Goal: Task Accomplishment & Management: Manage account settings

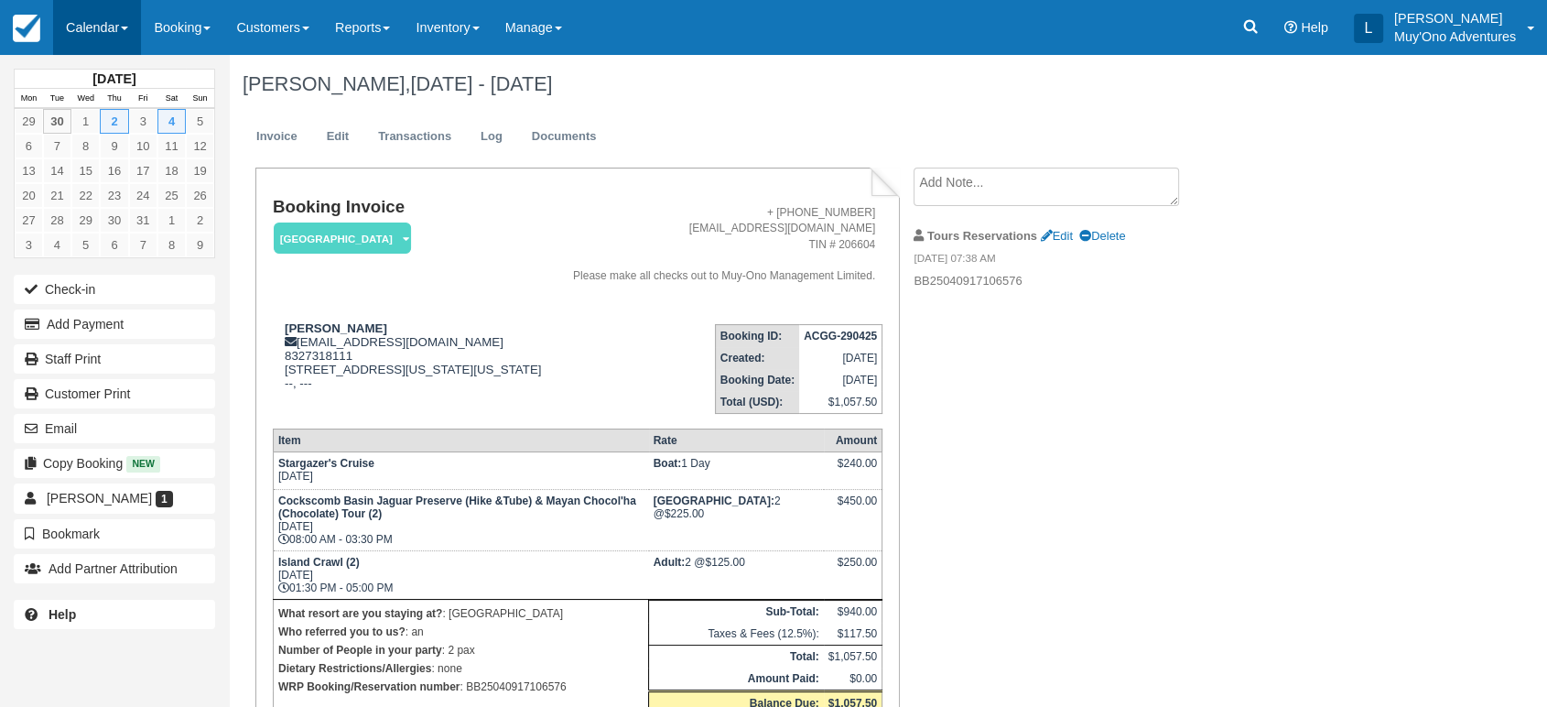
click at [127, 29] on span at bounding box center [124, 29] width 7 height 4
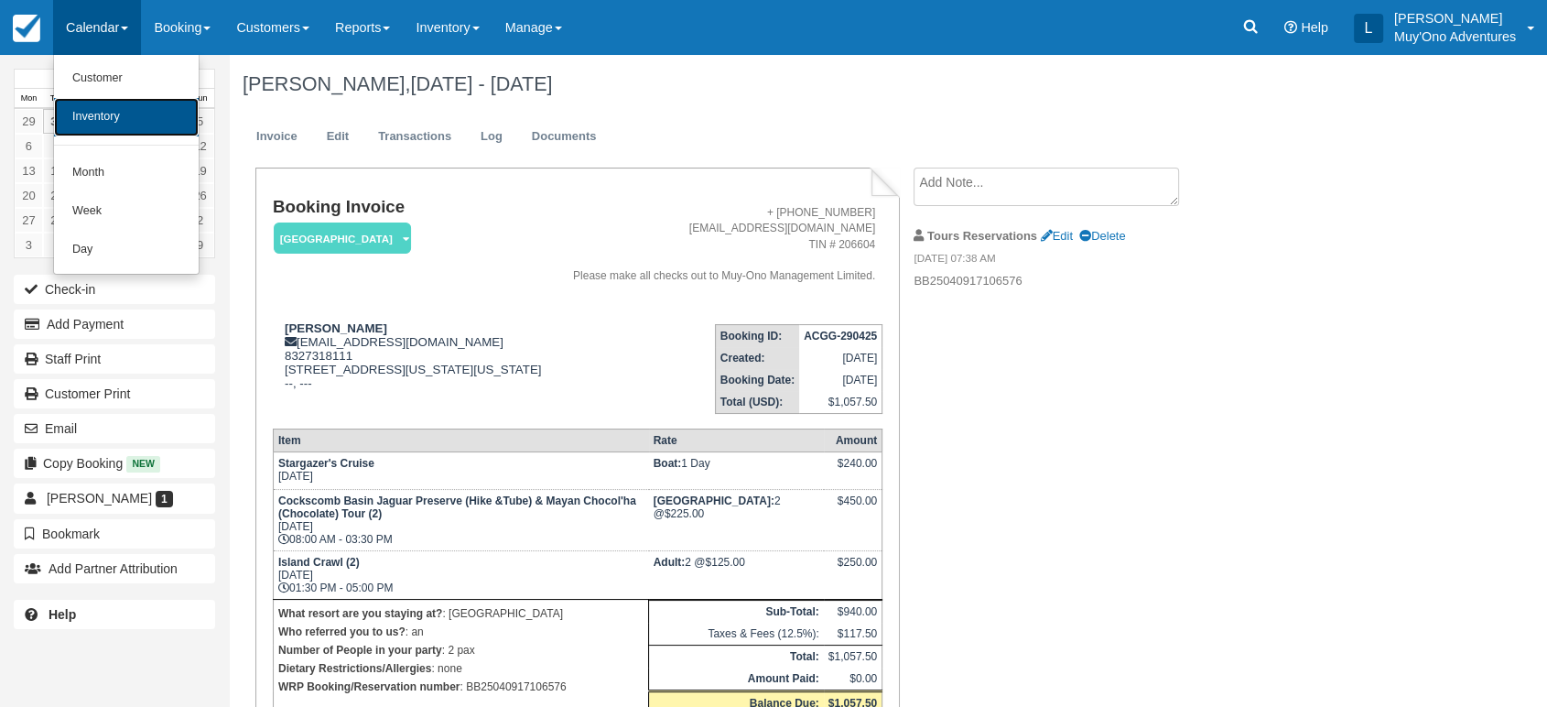
click at [106, 127] on link "Inventory" at bounding box center [126, 117] width 145 height 38
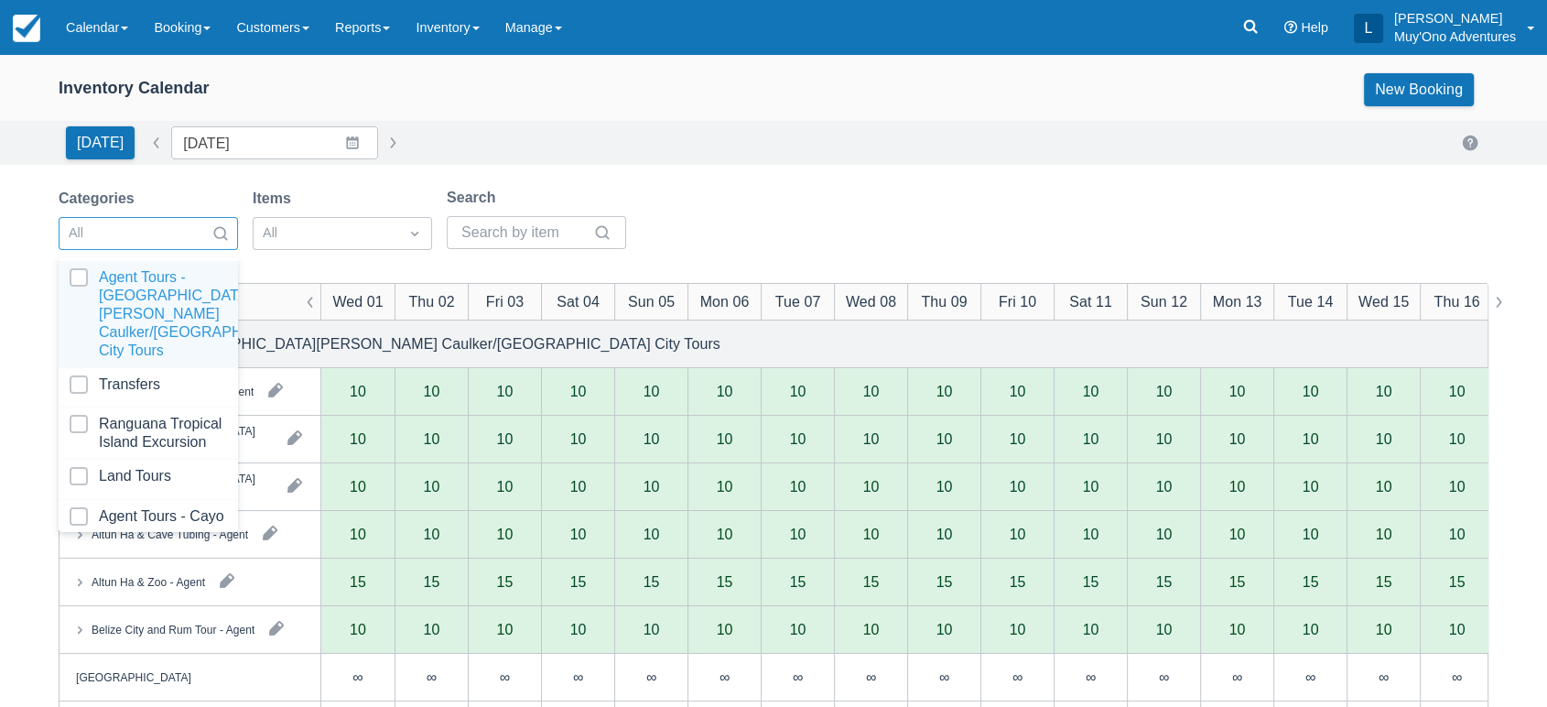
click at [214, 243] on div at bounding box center [220, 234] width 33 height 26
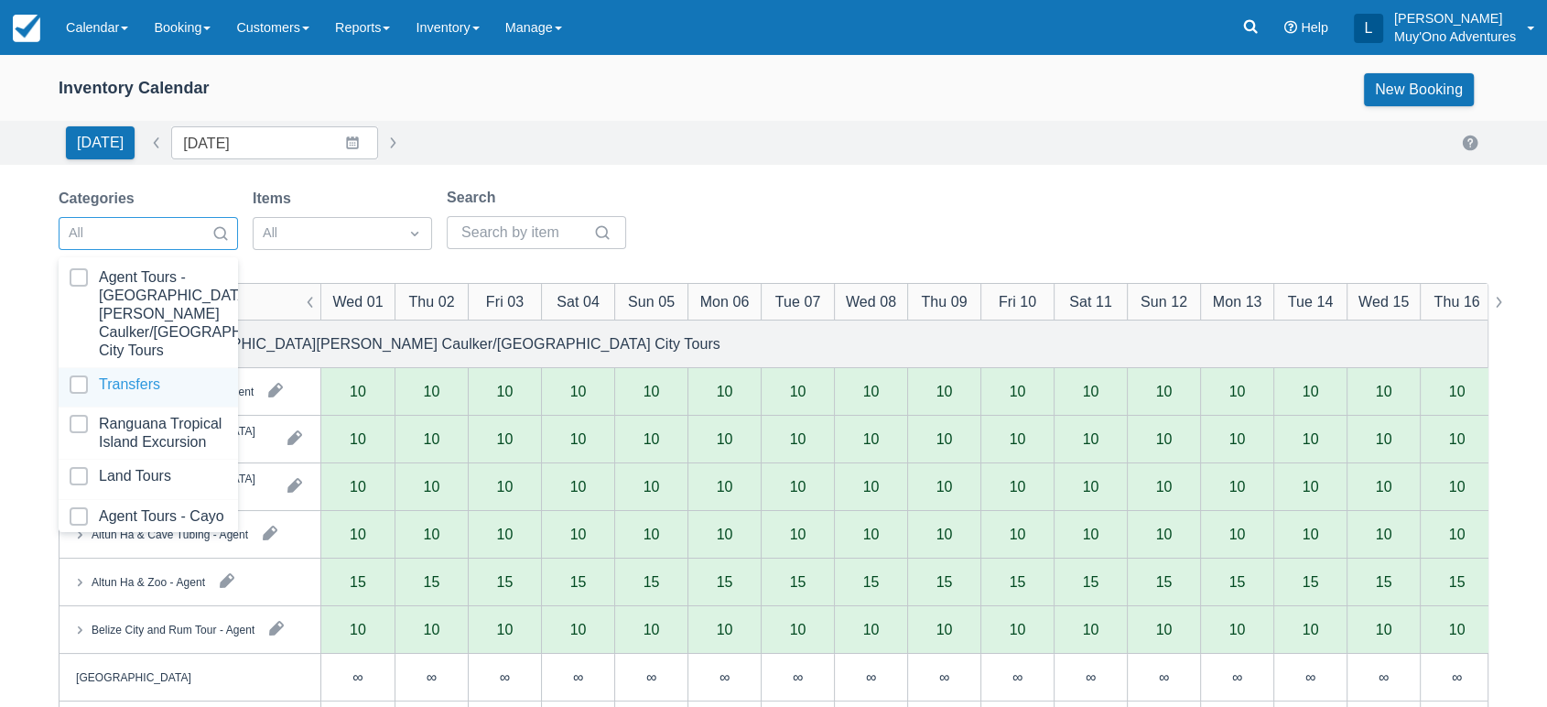
scroll to position [182, 0]
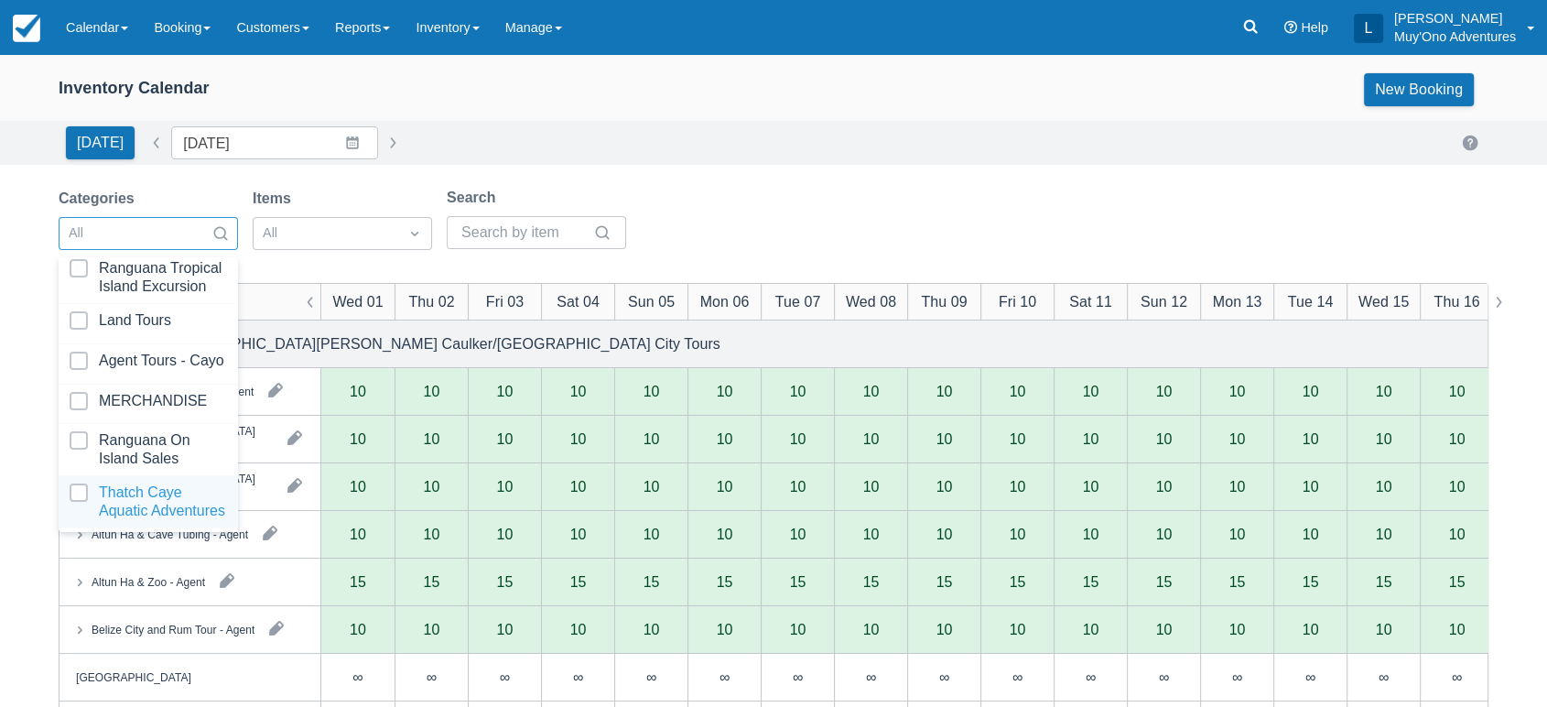
click at [125, 476] on div "Thatch Caye Aquatic Adventures" at bounding box center [148, 502] width 179 height 52
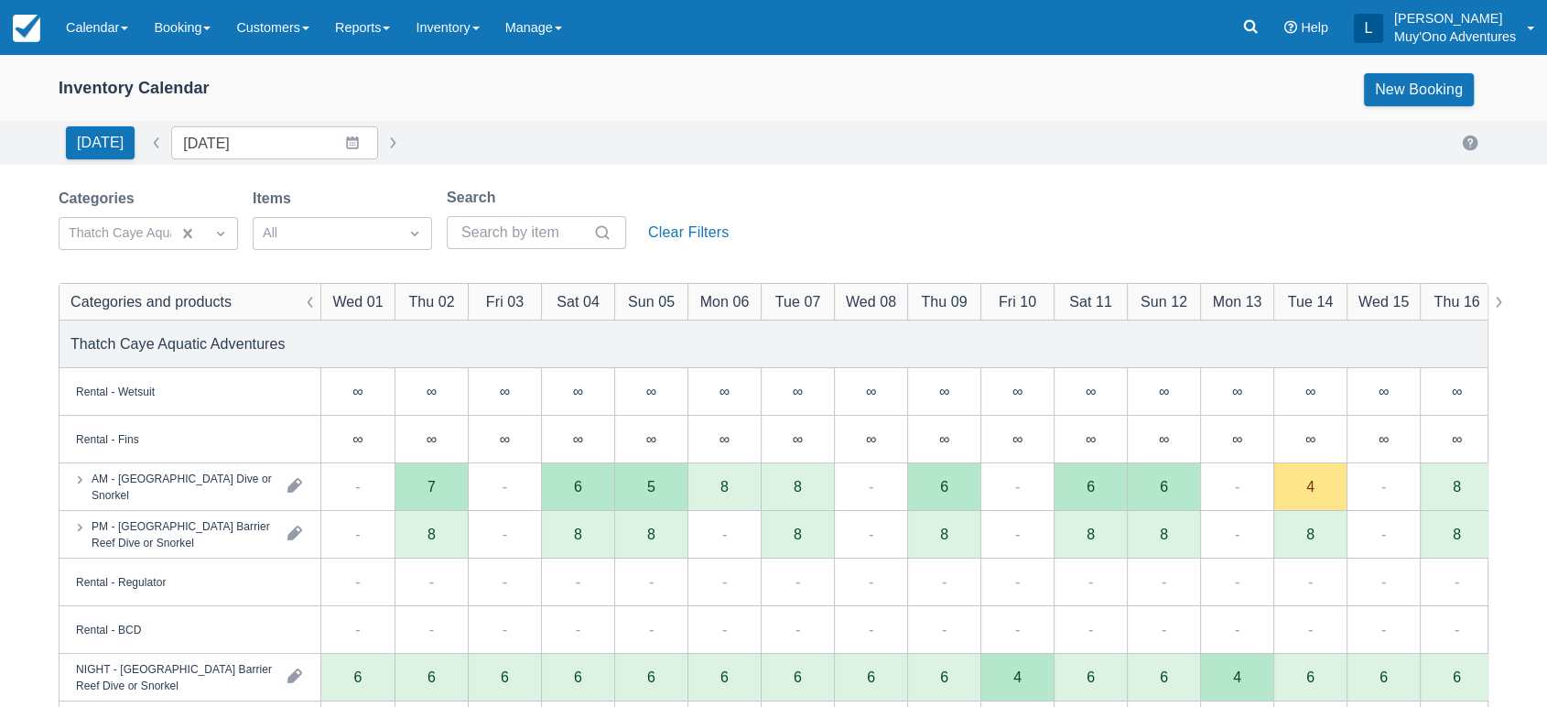
click at [738, 139] on div "Today Date 10/01/25 Navigate forward to interact with the calendar and select a…" at bounding box center [774, 142] width 1430 height 33
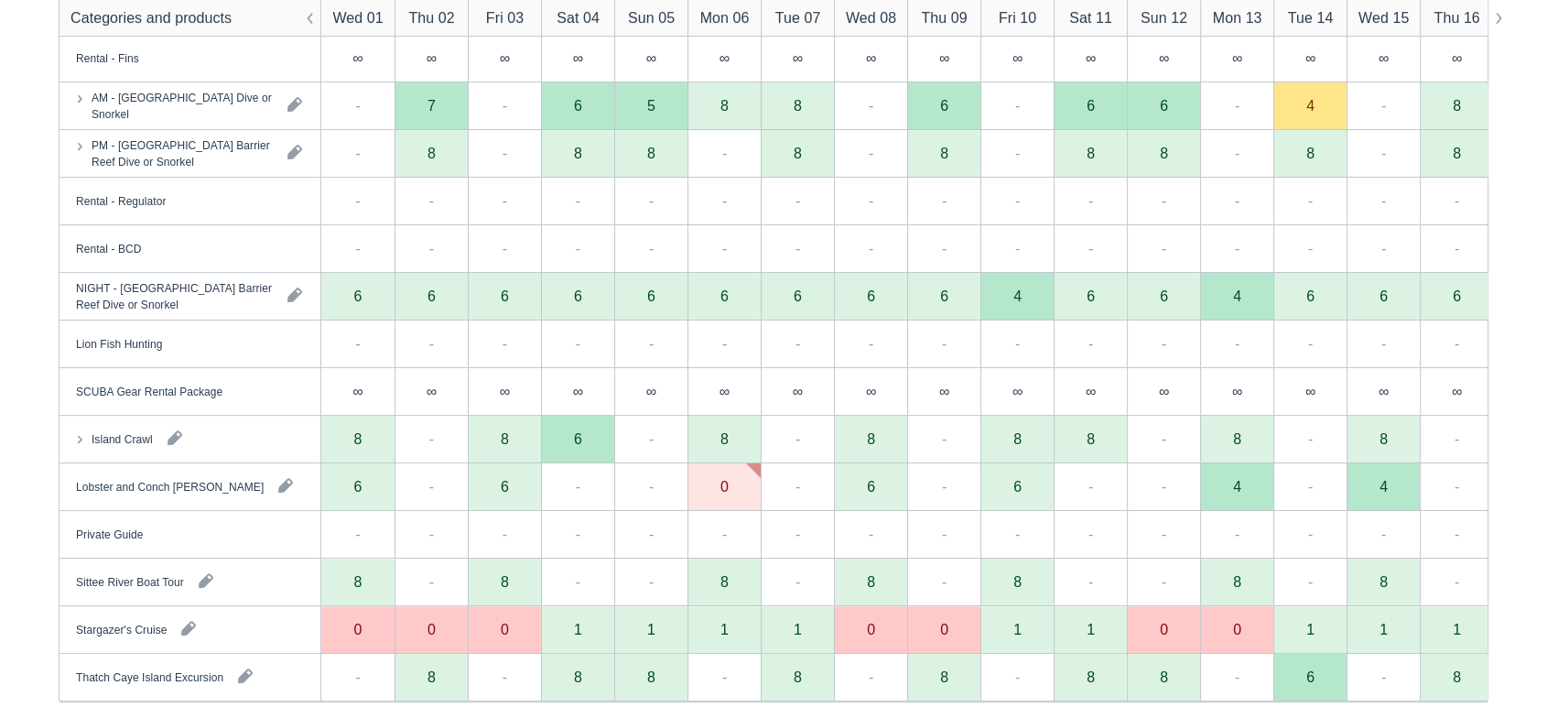
scroll to position [411, 0]
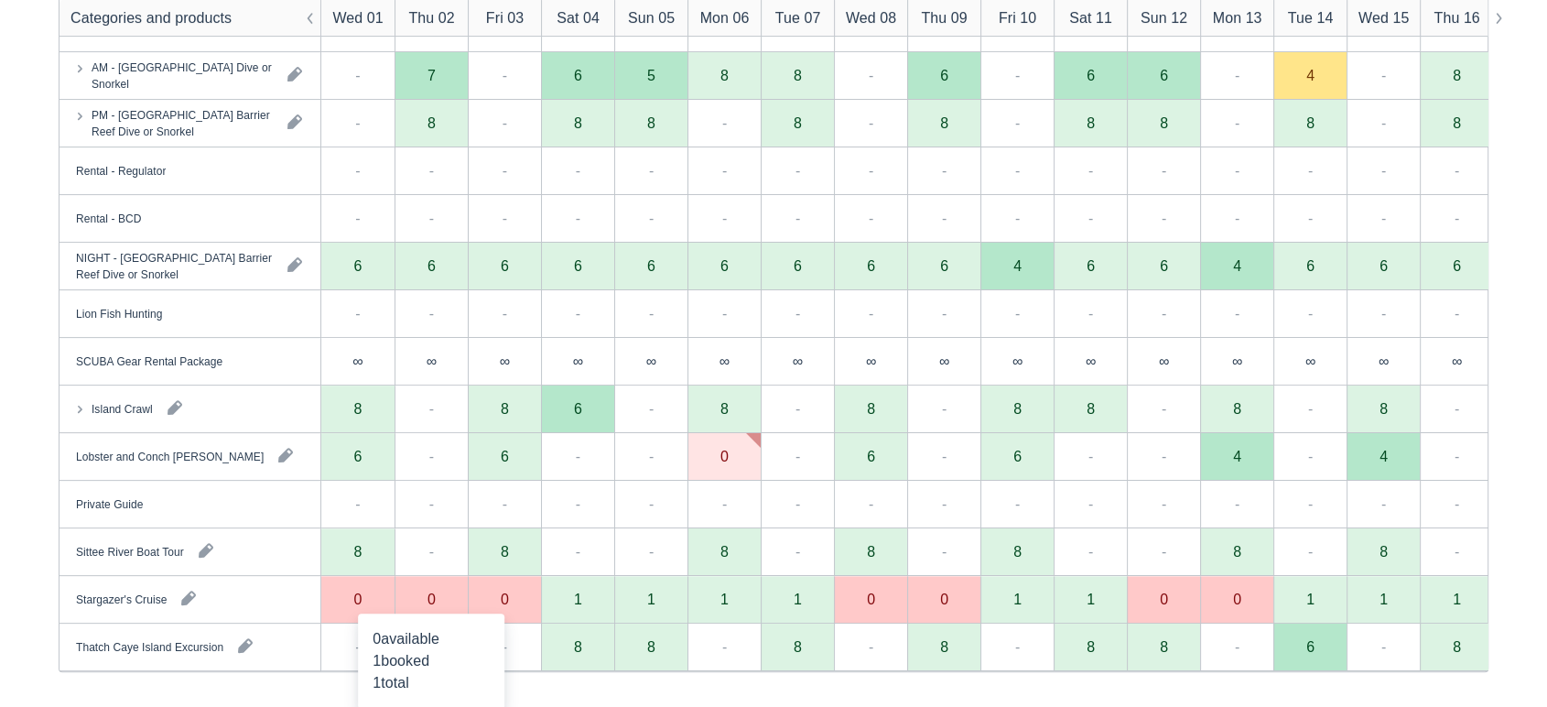
click at [447, 602] on div "0" at bounding box center [431, 600] width 73 height 48
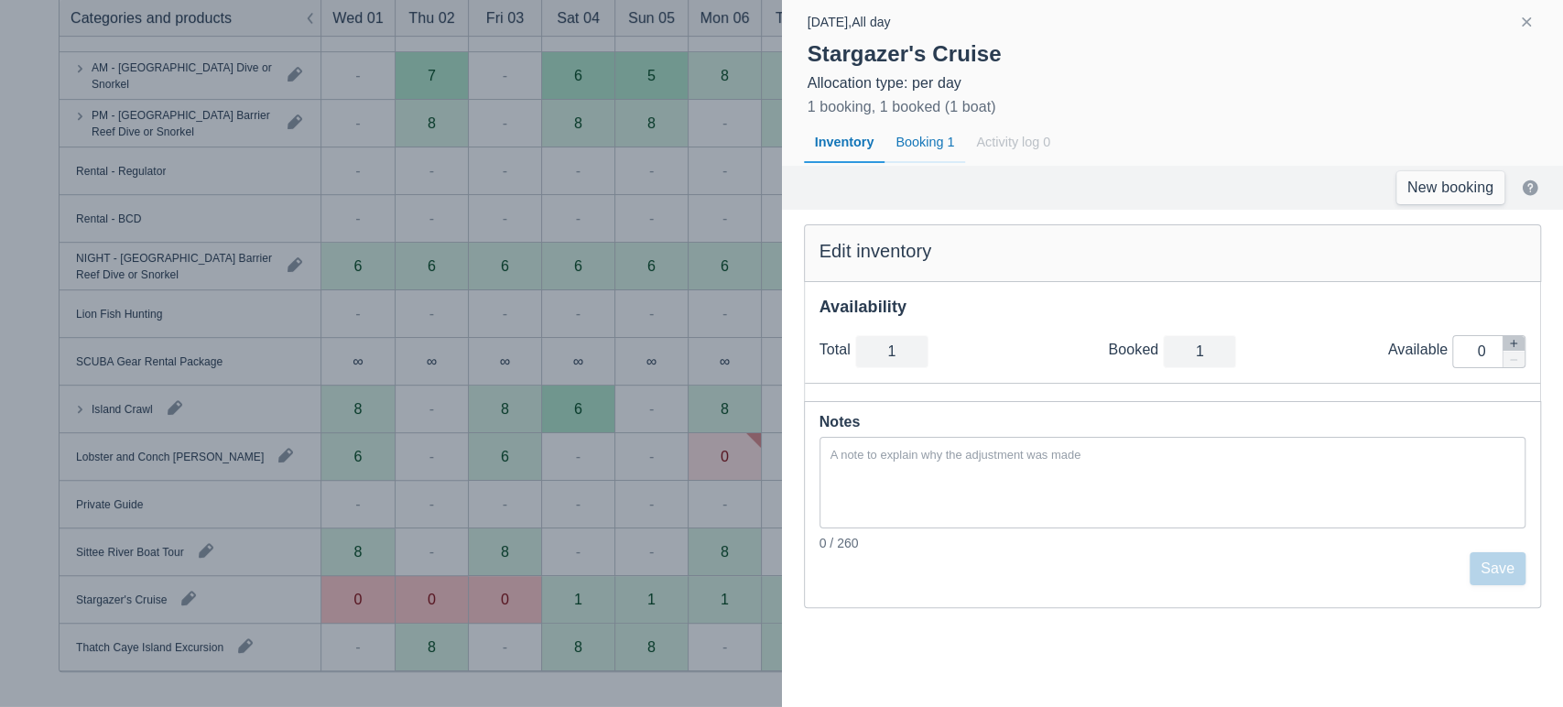
click at [900, 145] on div "Booking 1" at bounding box center [925, 143] width 81 height 42
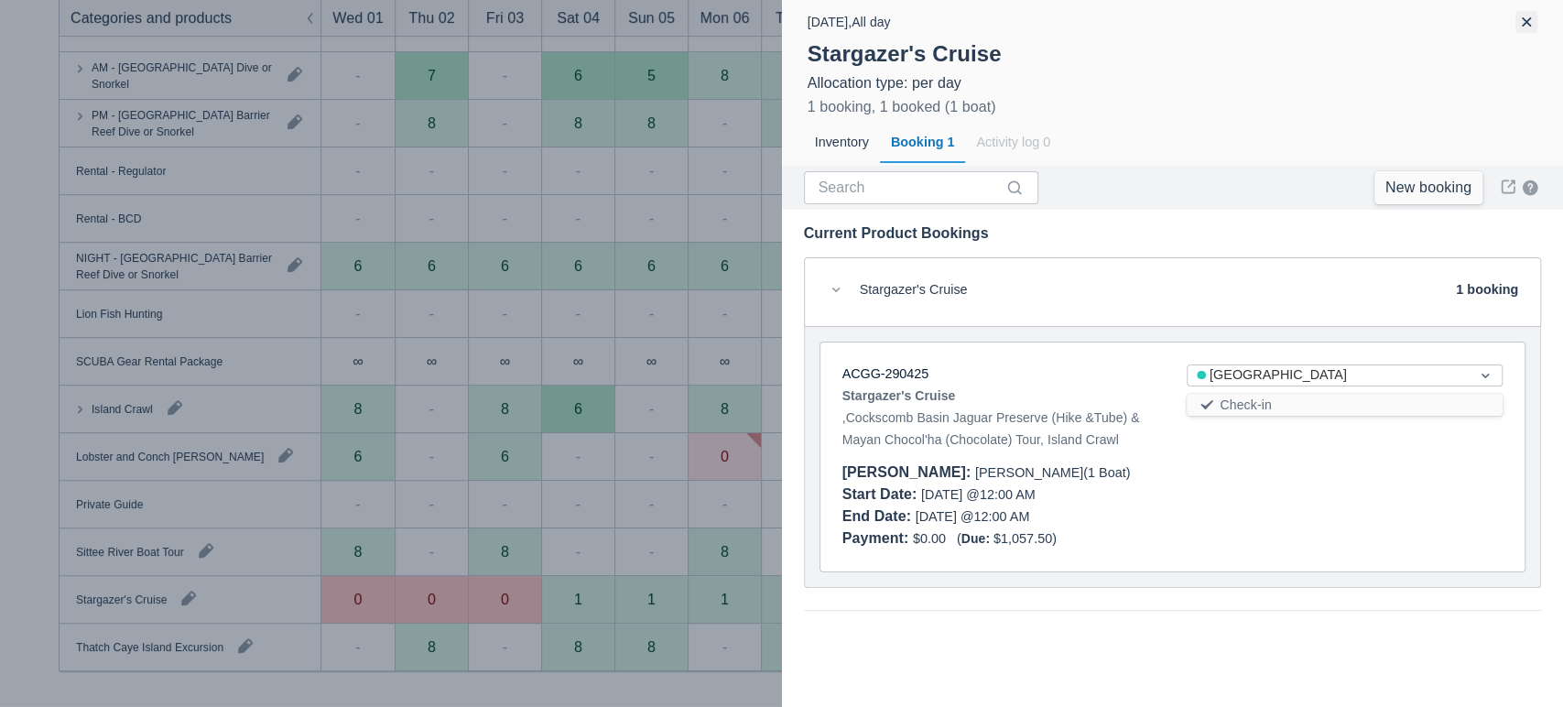
click at [1524, 28] on button "button" at bounding box center [1526, 22] width 22 height 22
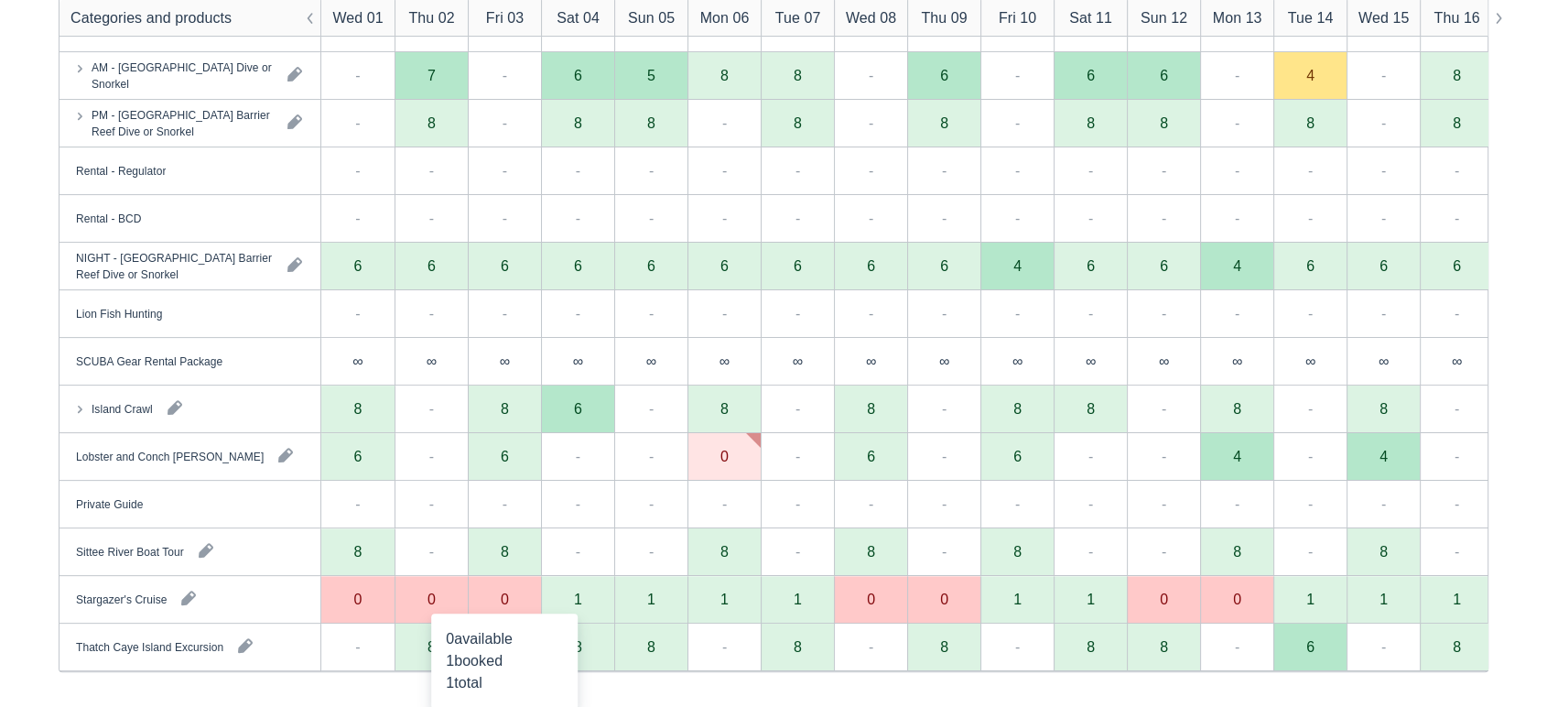
click at [520, 594] on div "0" at bounding box center [504, 600] width 73 height 48
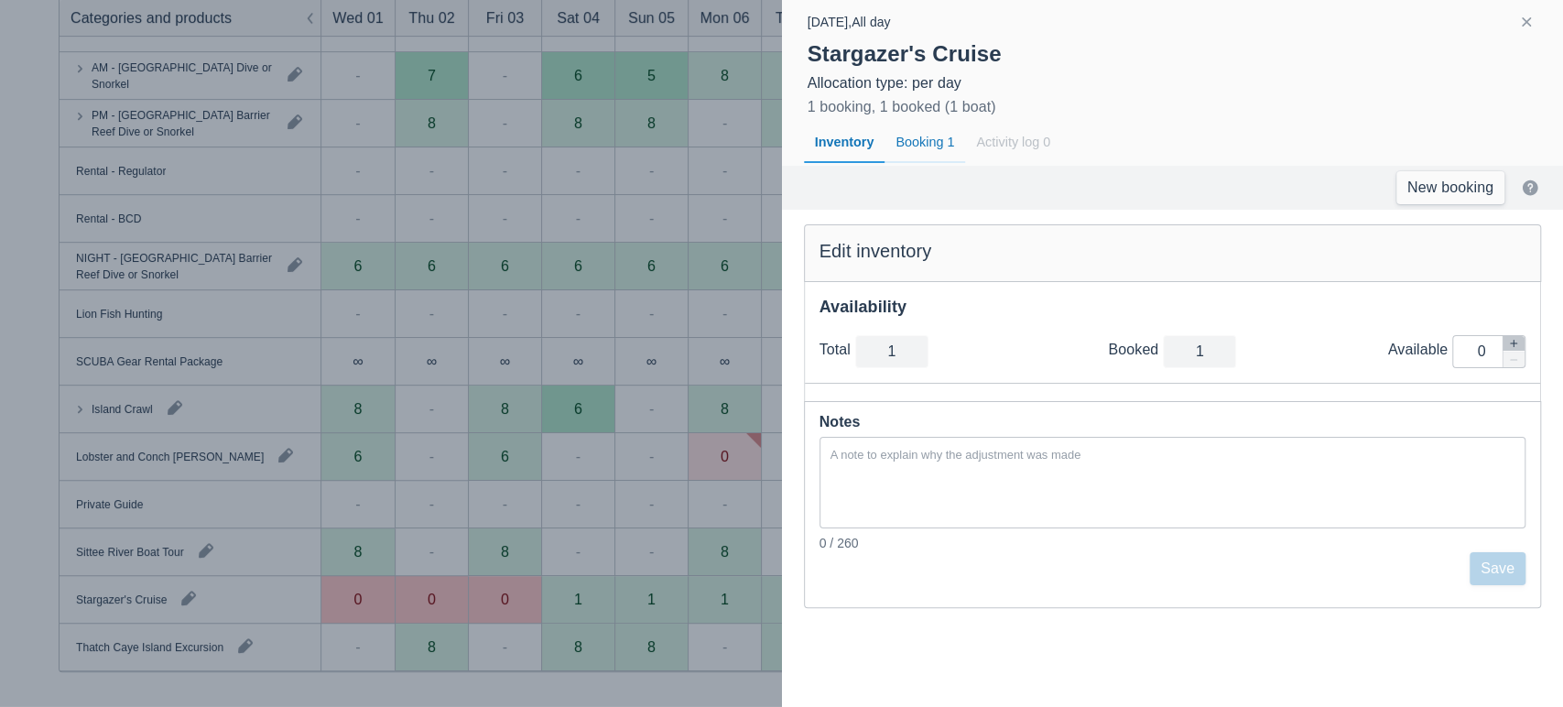
click at [923, 146] on div "Booking 1" at bounding box center [925, 143] width 81 height 42
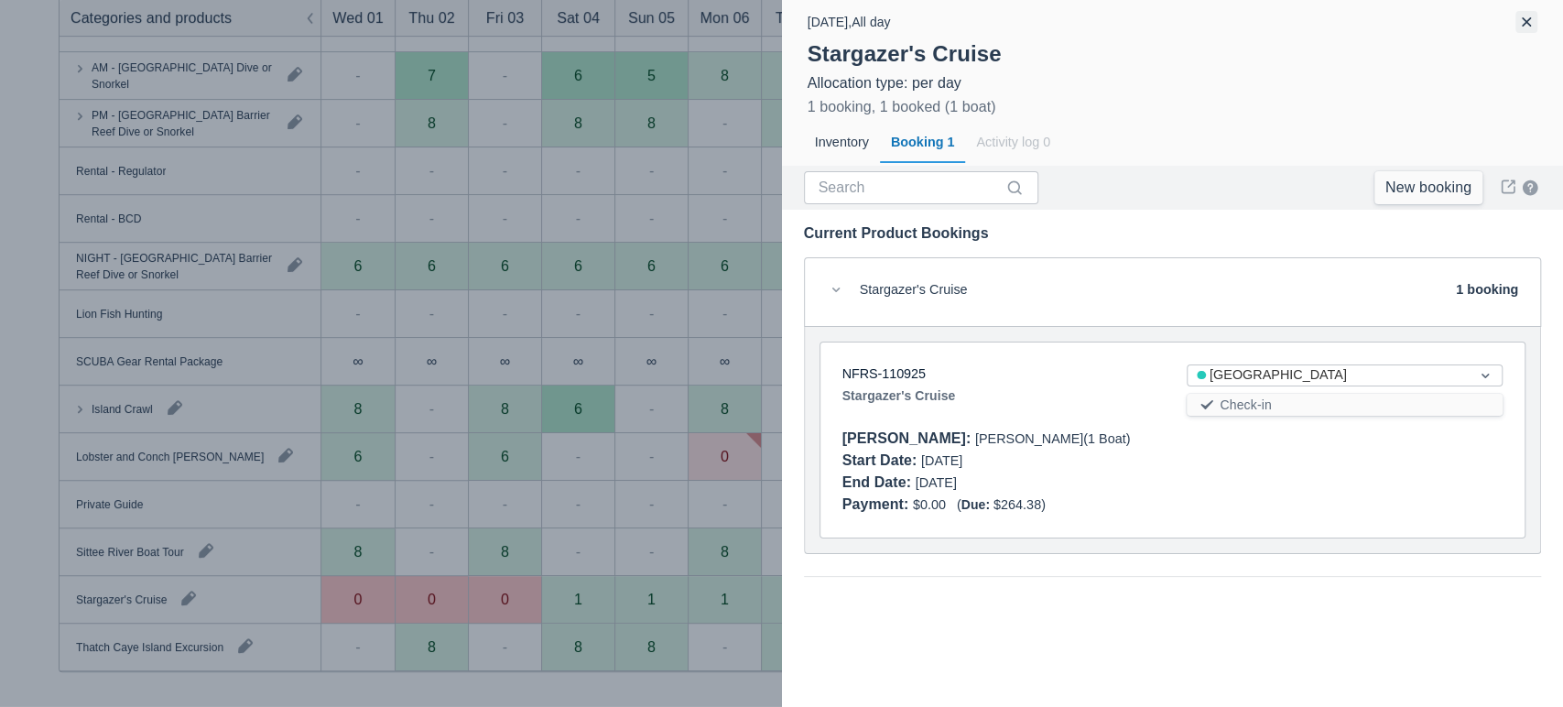
click at [1524, 19] on button "button" at bounding box center [1526, 22] width 22 height 22
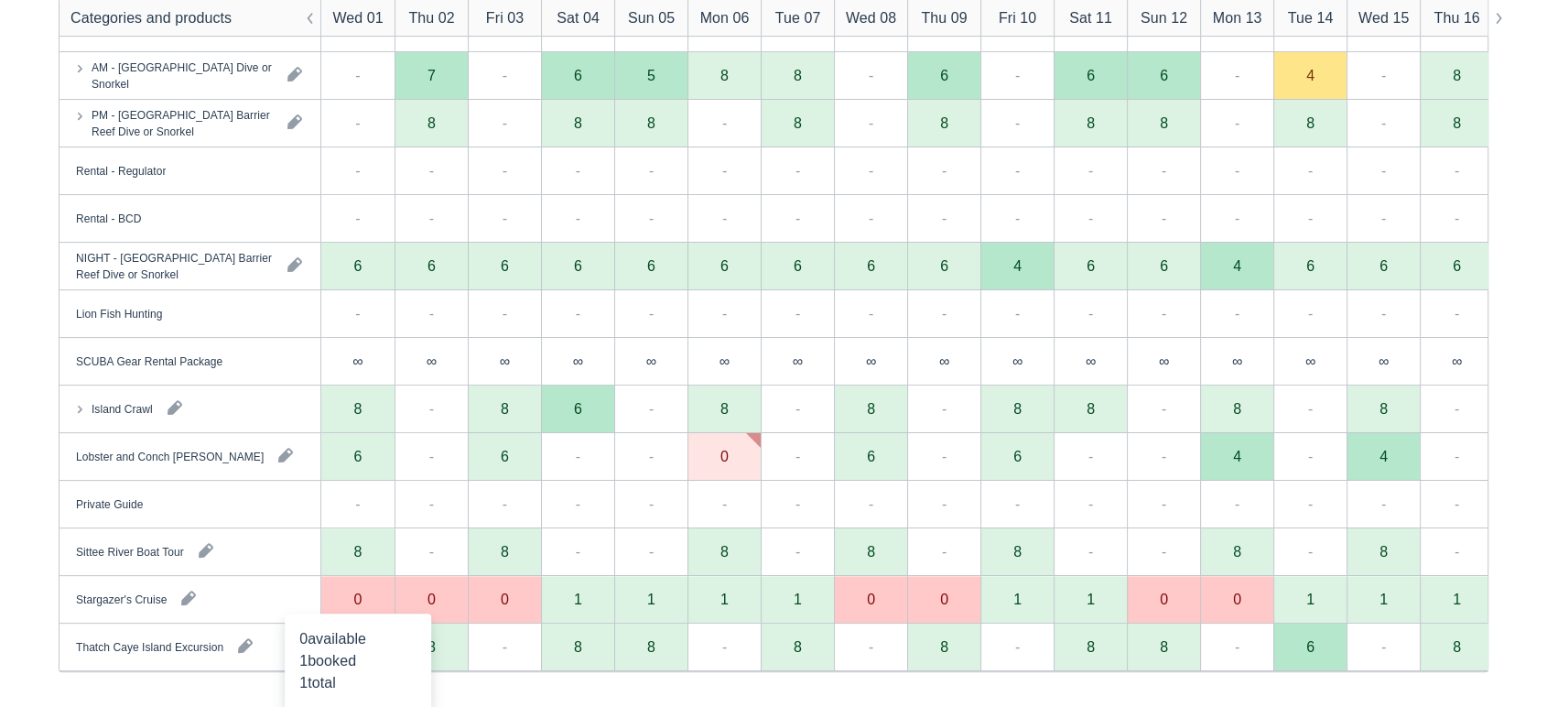
click at [370, 597] on div "0" at bounding box center [357, 600] width 73 height 48
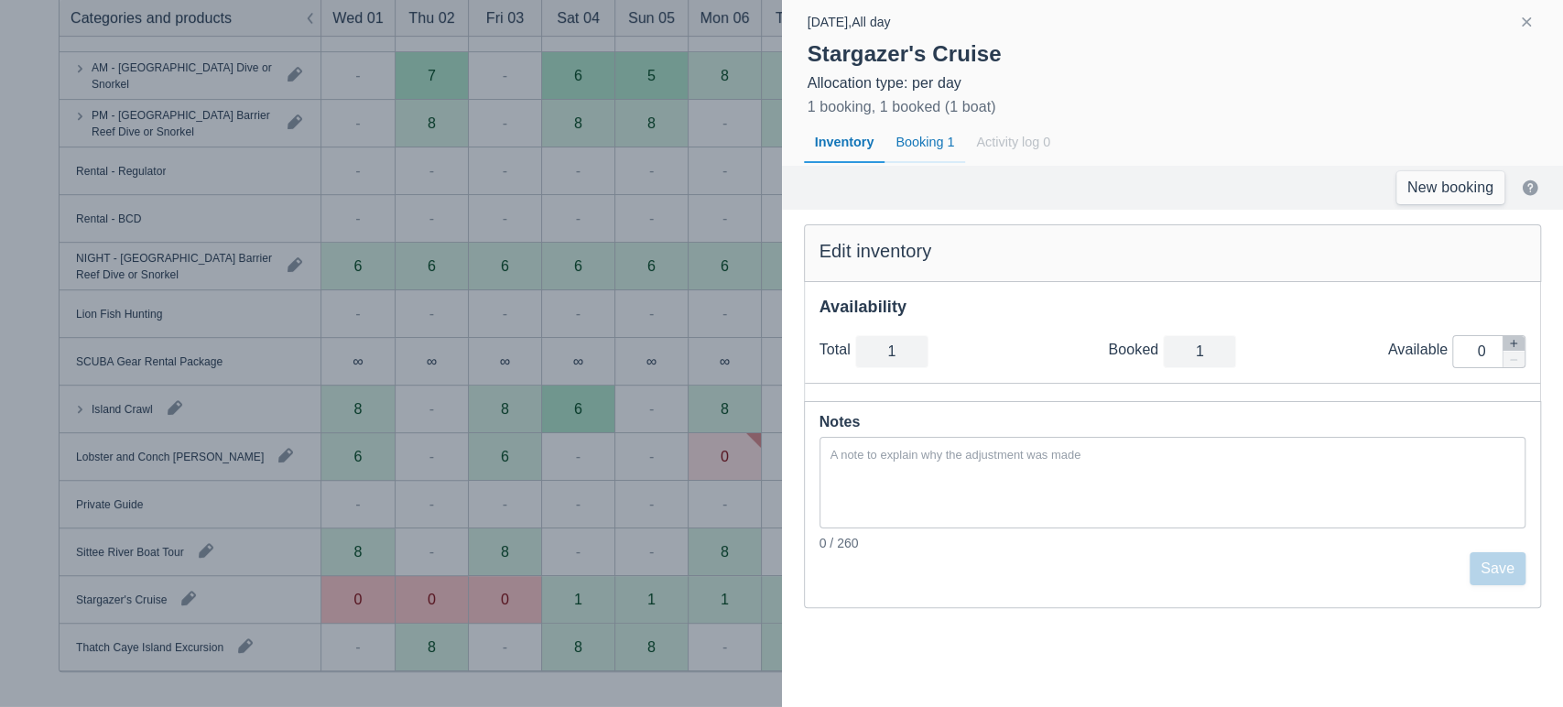
click at [939, 141] on div "Booking 1" at bounding box center [925, 143] width 81 height 42
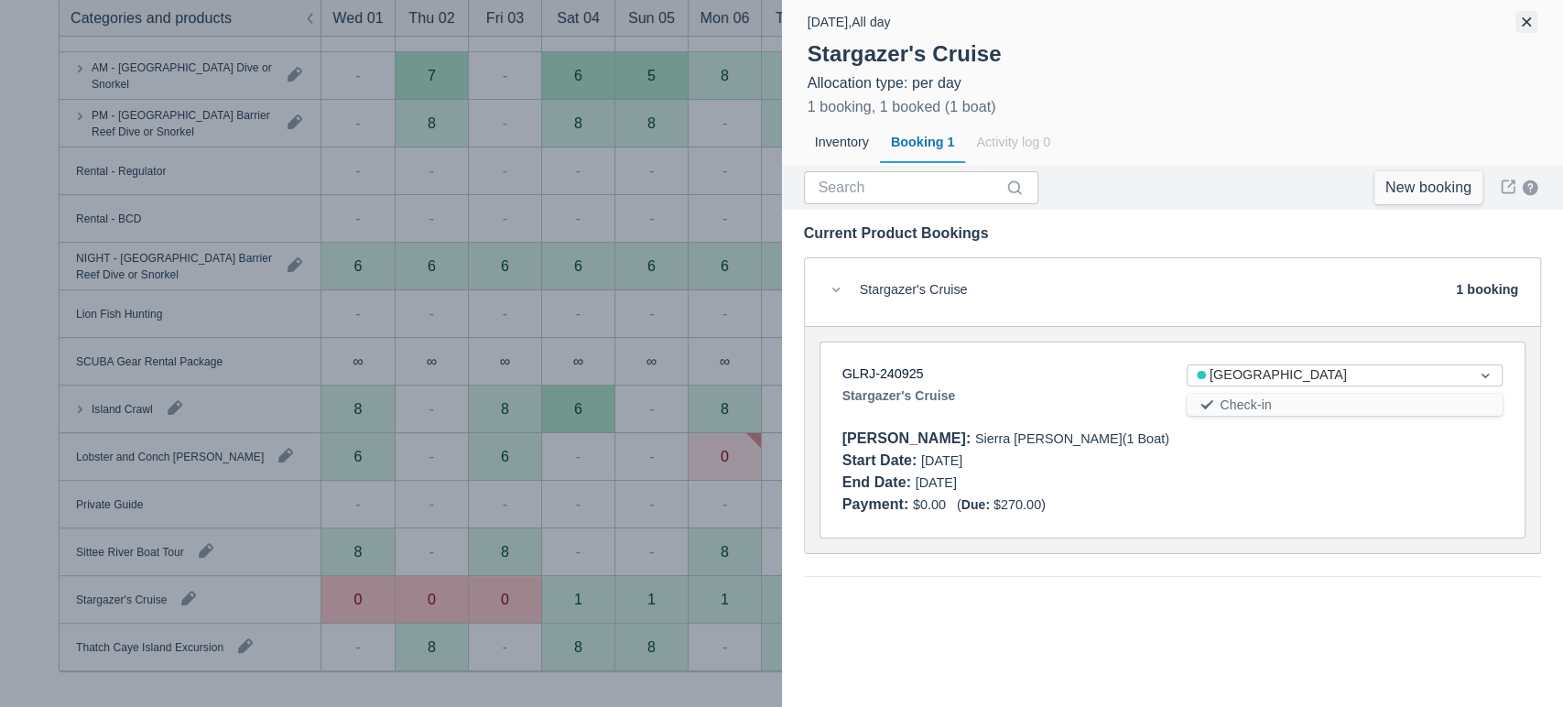
click at [1521, 19] on button "button" at bounding box center [1526, 22] width 22 height 22
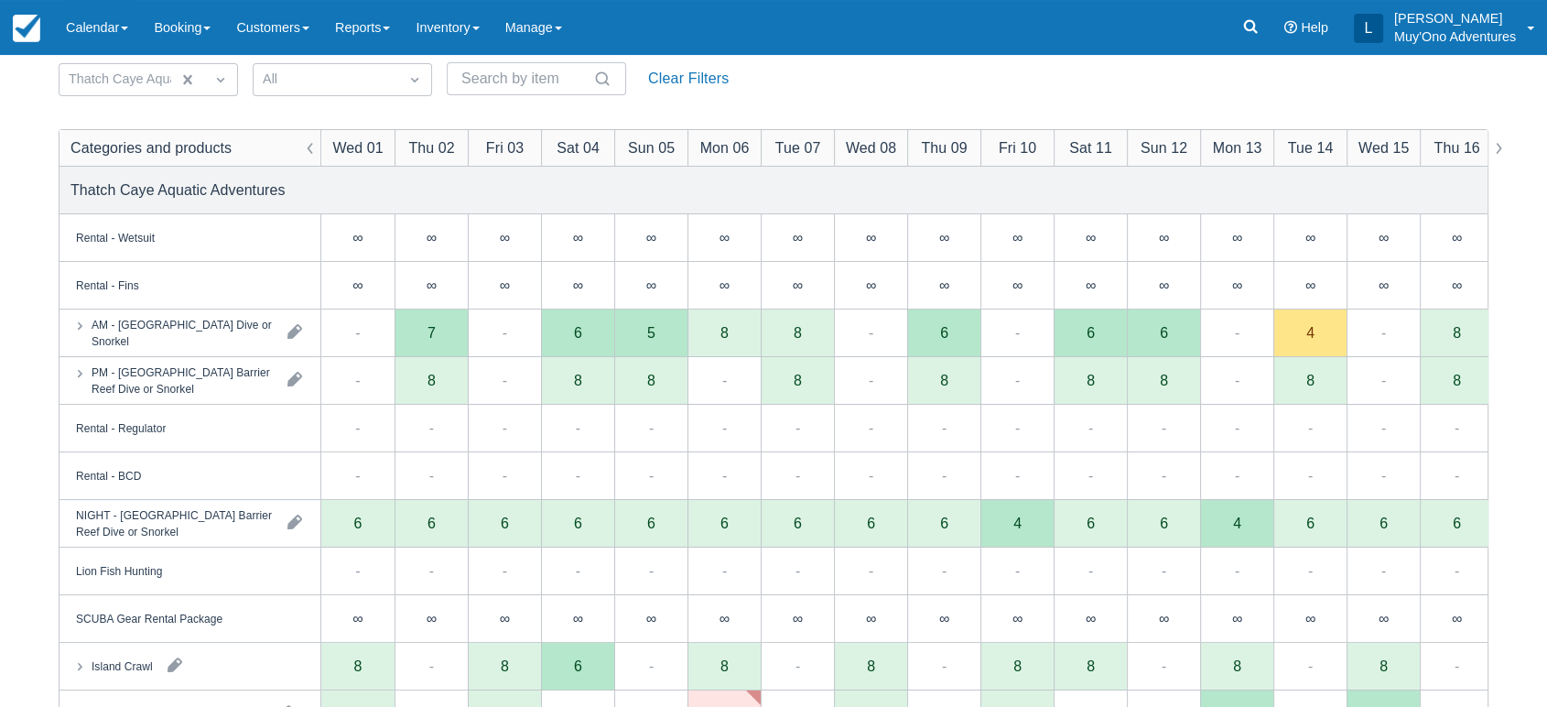
scroll to position [0, 0]
